Goal: Information Seeking & Learning: Learn about a topic

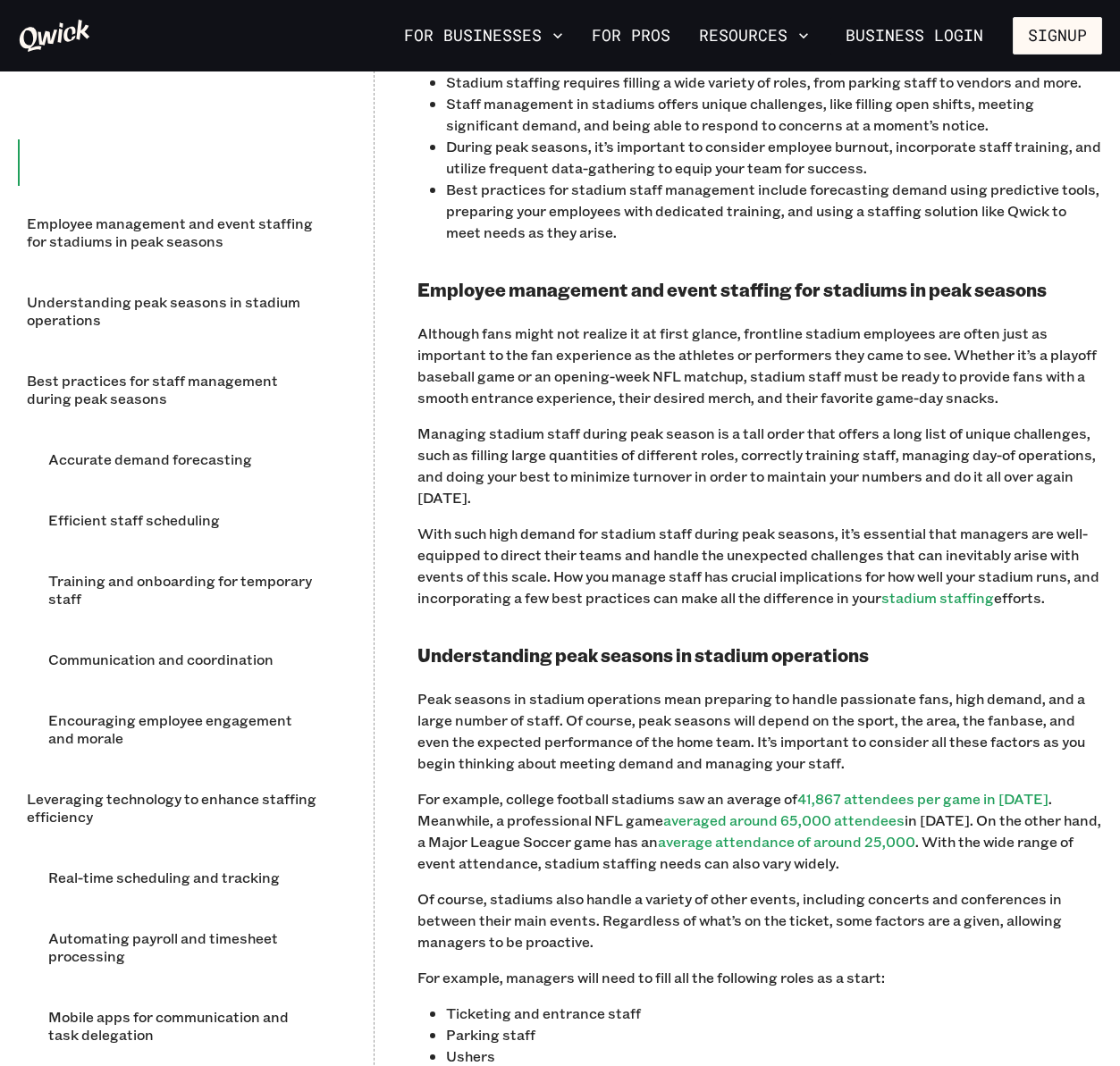
scroll to position [1225, 0]
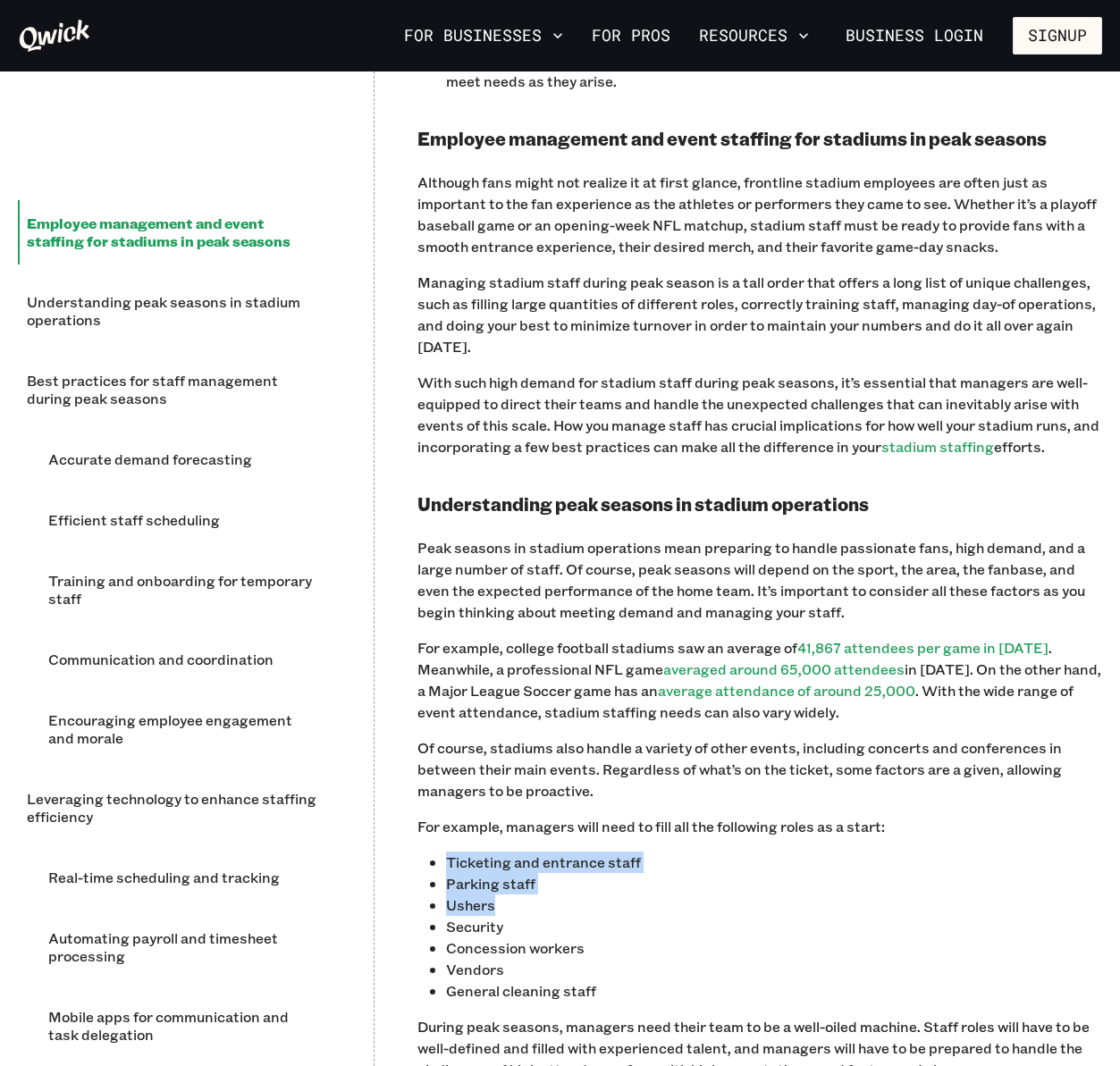
drag, startPoint x: 445, startPoint y: 856, endPoint x: 537, endPoint y: 904, distance: 103.8
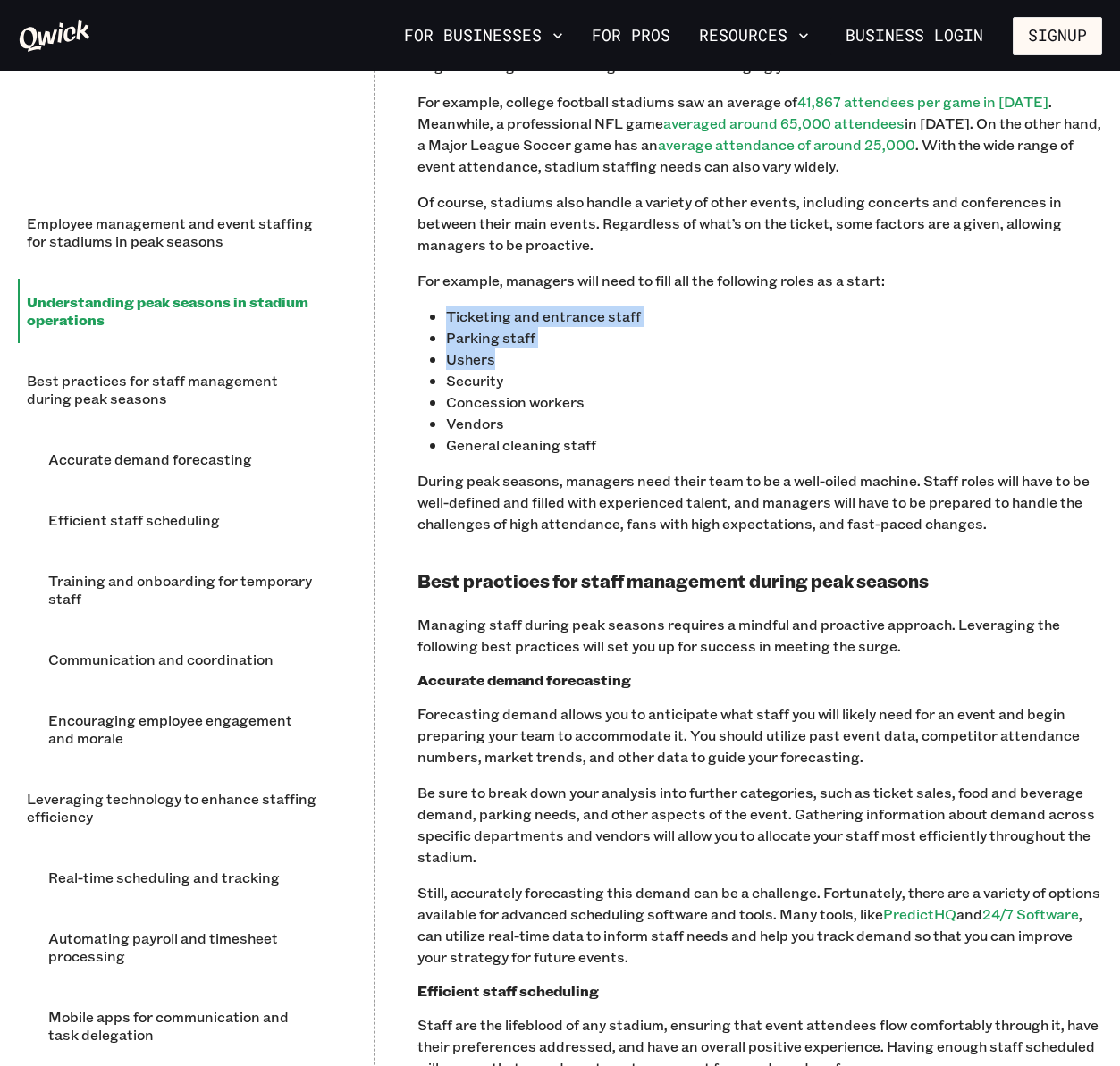
scroll to position [1787, 0]
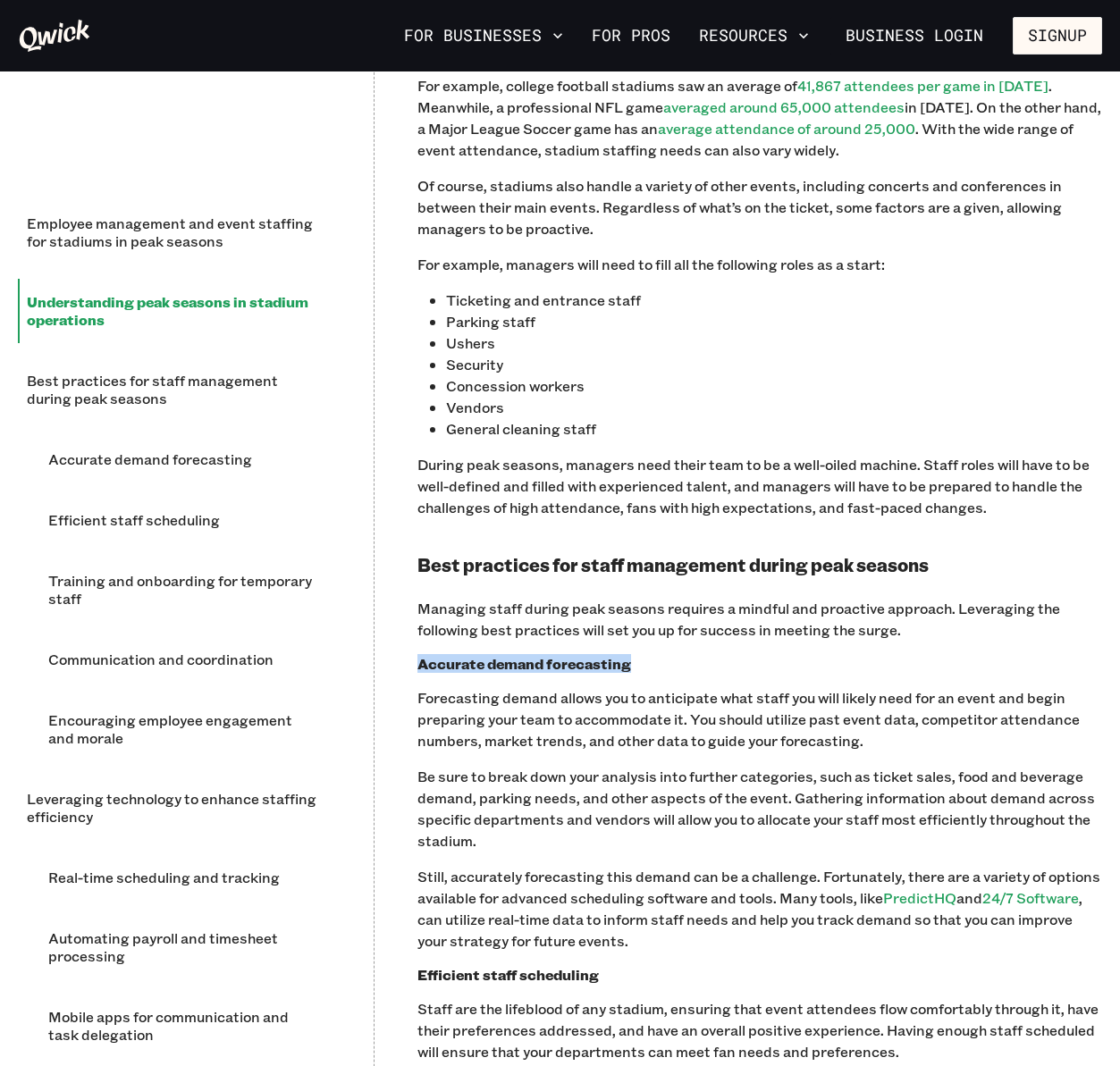
drag, startPoint x: 419, startPoint y: 664, endPoint x: 647, endPoint y: 666, distance: 228.0
click at [647, 666] on h3 "Accurate demand forecasting" at bounding box center [760, 664] width 684 height 18
copy b "Accurate demand forecasting"
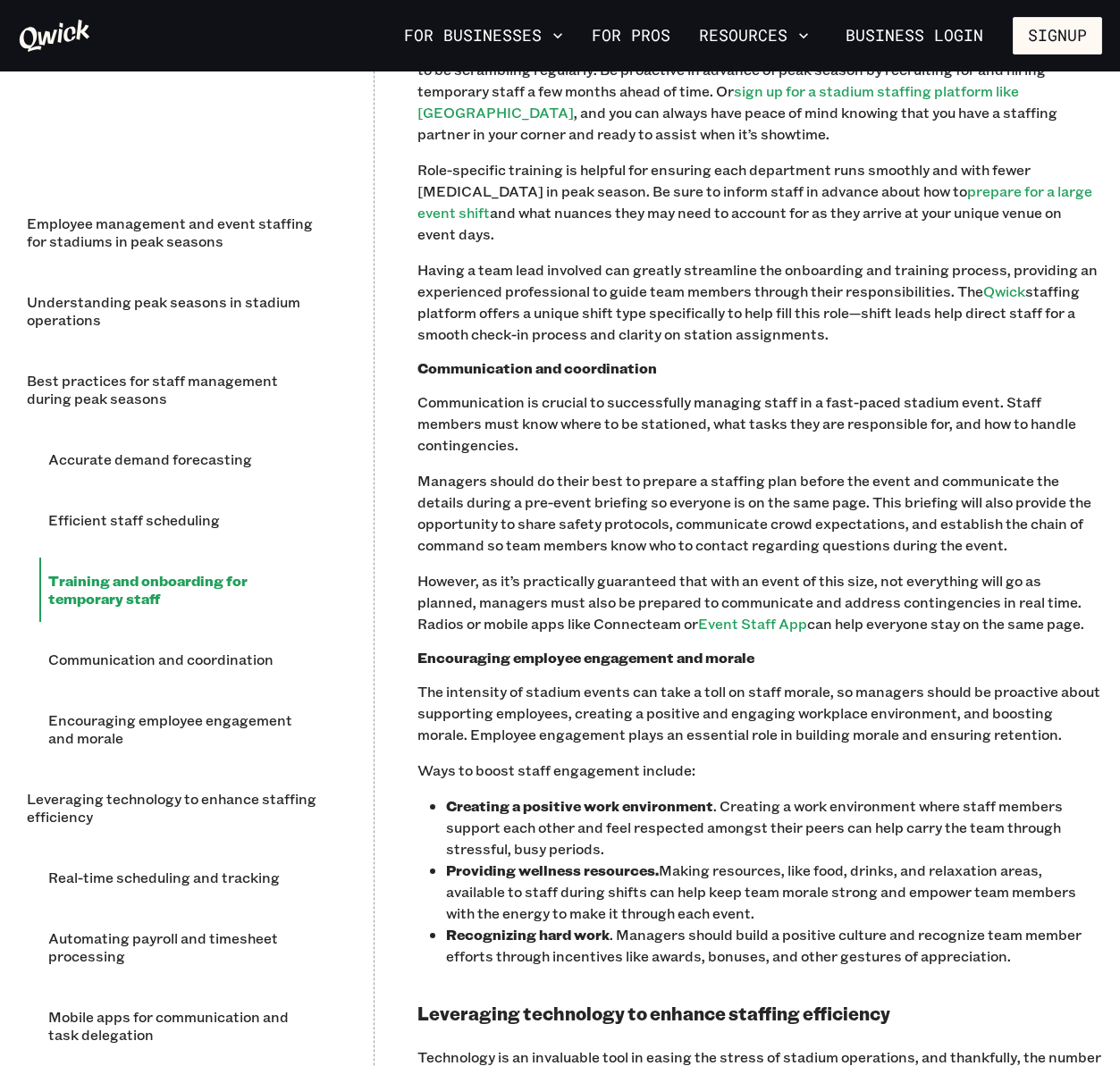
scroll to position [3252, 0]
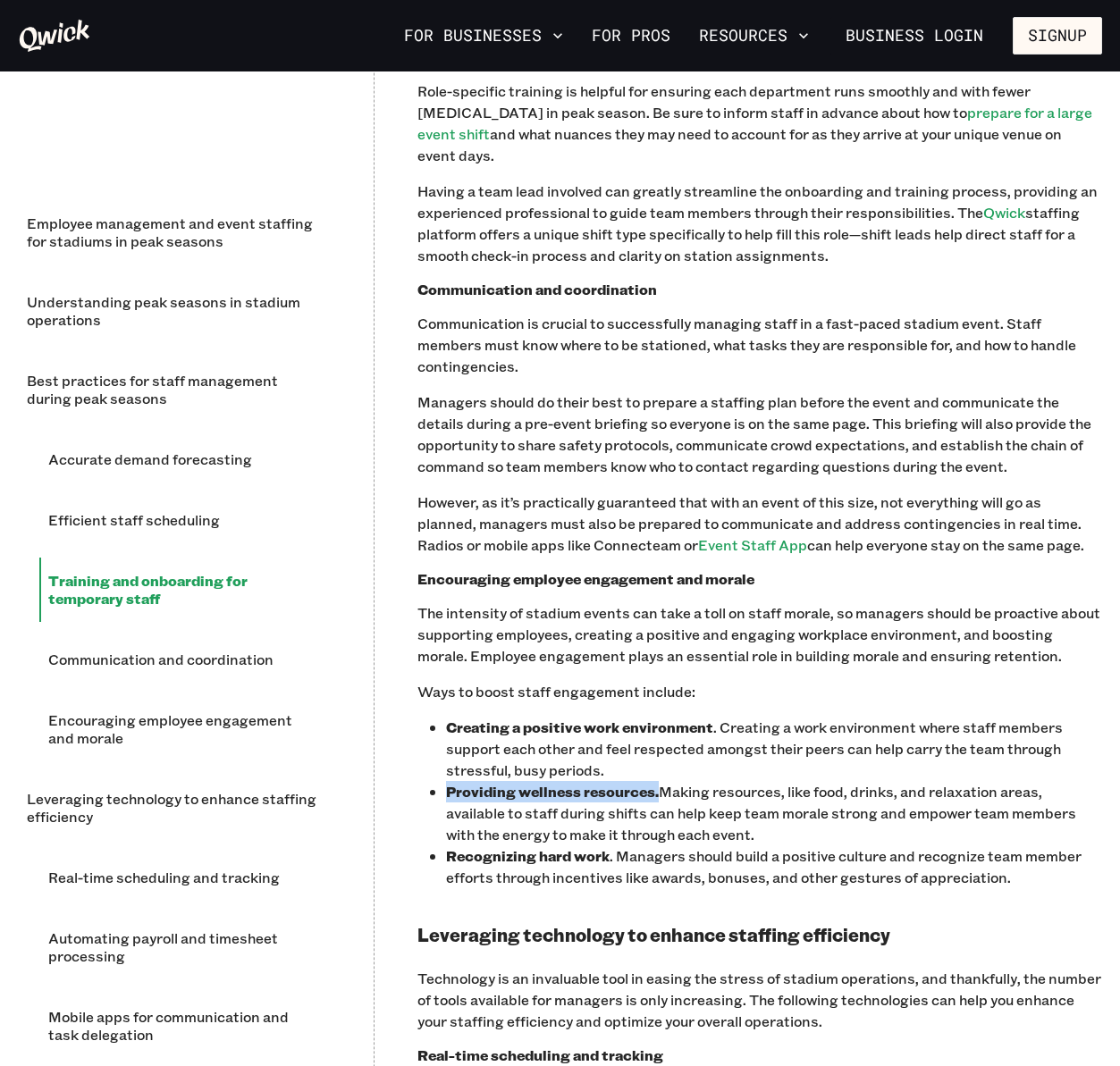
drag, startPoint x: 448, startPoint y: 748, endPoint x: 658, endPoint y: 755, distance: 210.1
click at [658, 782] on b "Providing wellness resources." at bounding box center [552, 791] width 212 height 19
click at [586, 602] on p "The intensity of stadium events can take a toll on staff morale, so managers sh…" at bounding box center [760, 634] width 684 height 64
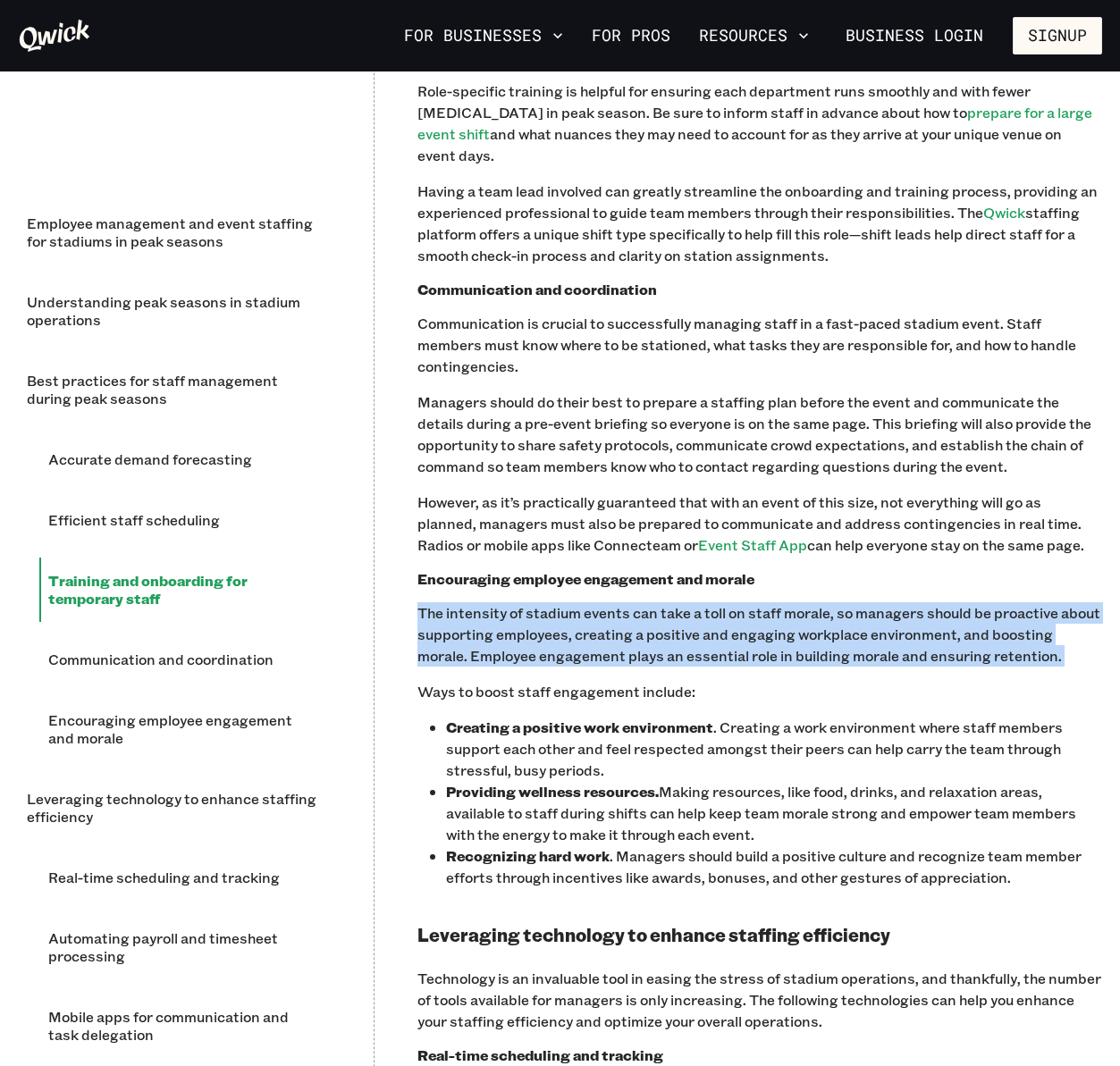
drag, startPoint x: 419, startPoint y: 571, endPoint x: 1016, endPoint y: 625, distance: 599.4
click at [1016, 625] on div "‍ Executive summary Stadium staffing requires filling a wide variety of roles, …" at bounding box center [760, 382] width 684 height 5064
copy p "The intensity of stadium events can take a toll on staff morale, so managers sh…"
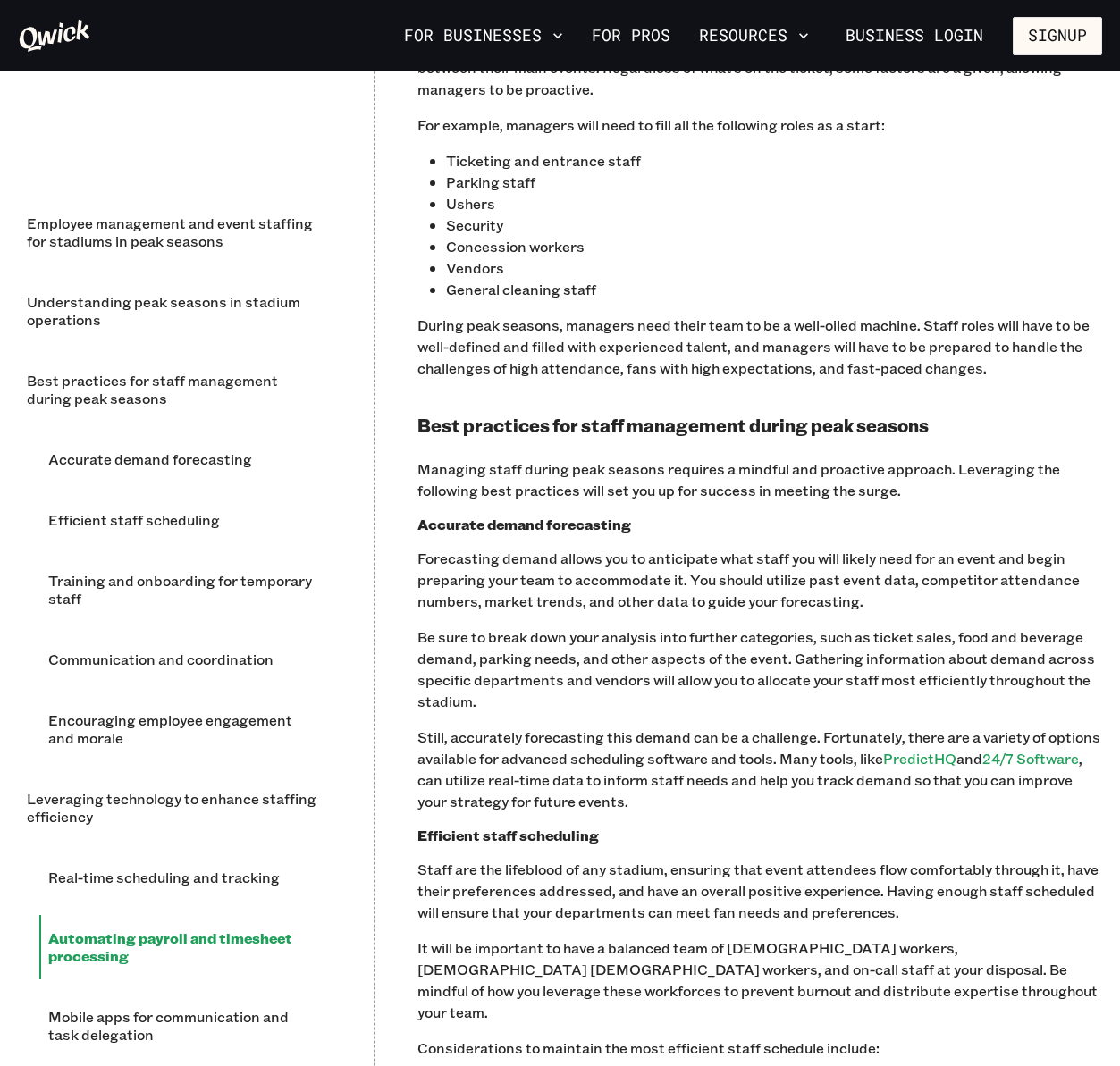
scroll to position [0, 0]
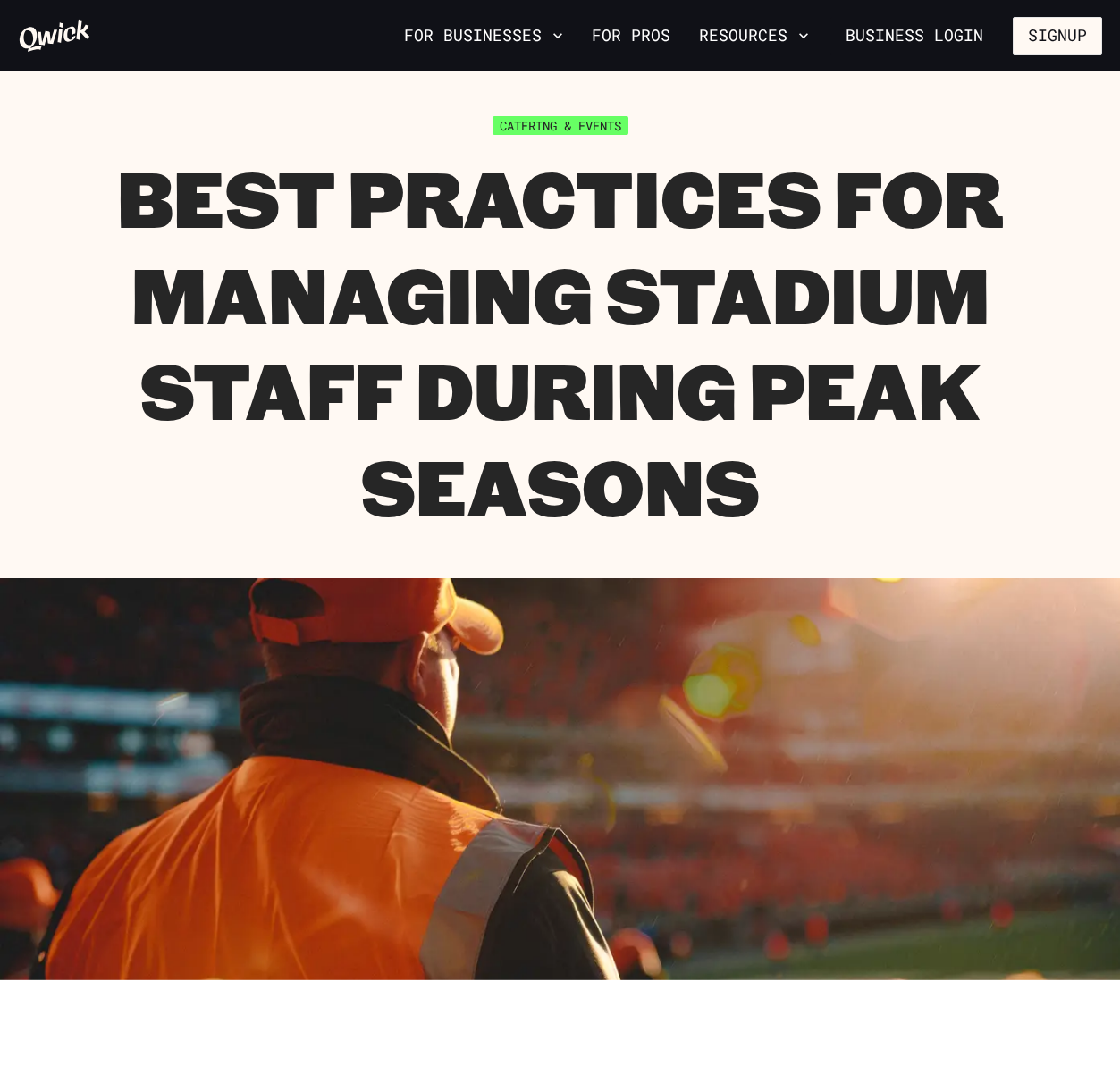
click at [984, 91] on section "Catering & Events Best Practices for Managing Stadium Staff During Peak Seasons" at bounding box center [560, 324] width 1120 height 507
